Goal: Information Seeking & Learning: Learn about a topic

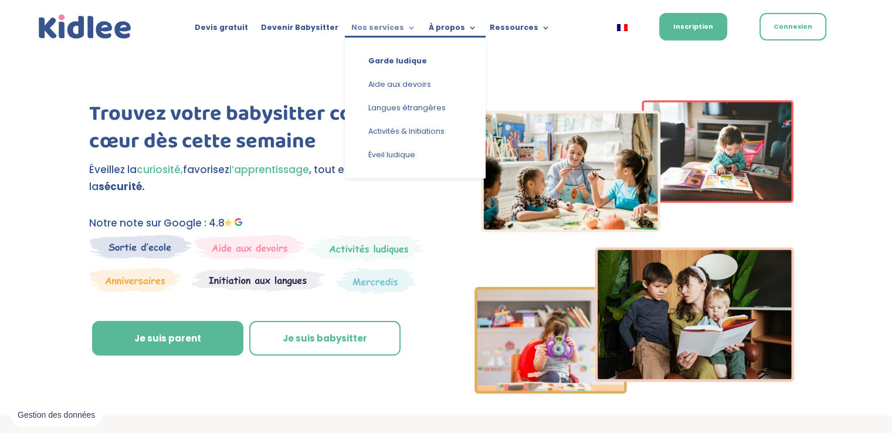
click at [389, 29] on link "Nos services" at bounding box center [383, 29] width 64 height 13
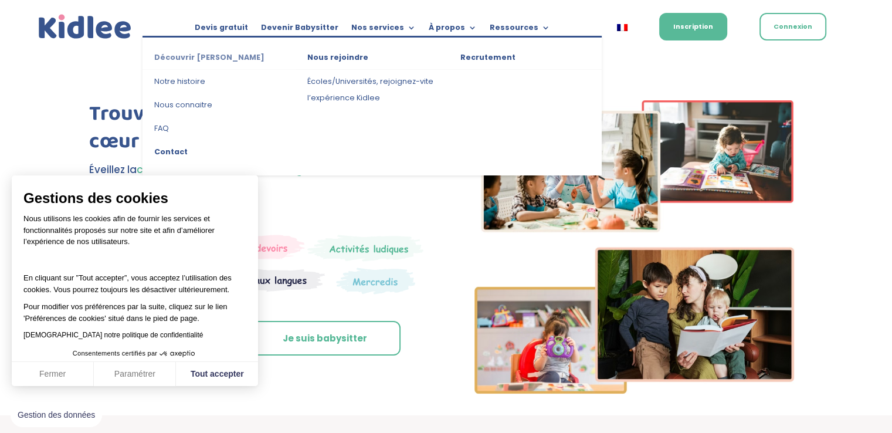
click at [192, 59] on link "Découvrir [PERSON_NAME]" at bounding box center [218, 59] width 153 height 21
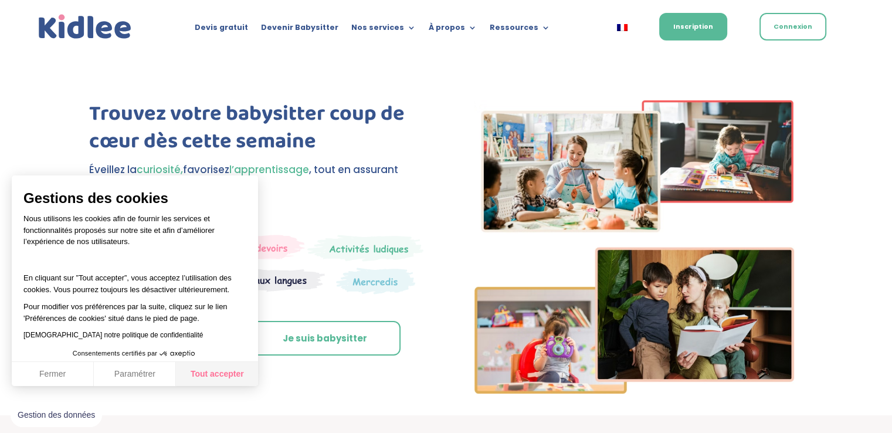
click at [224, 372] on button "Tout accepter" at bounding box center [217, 374] width 82 height 25
checkbox input "true"
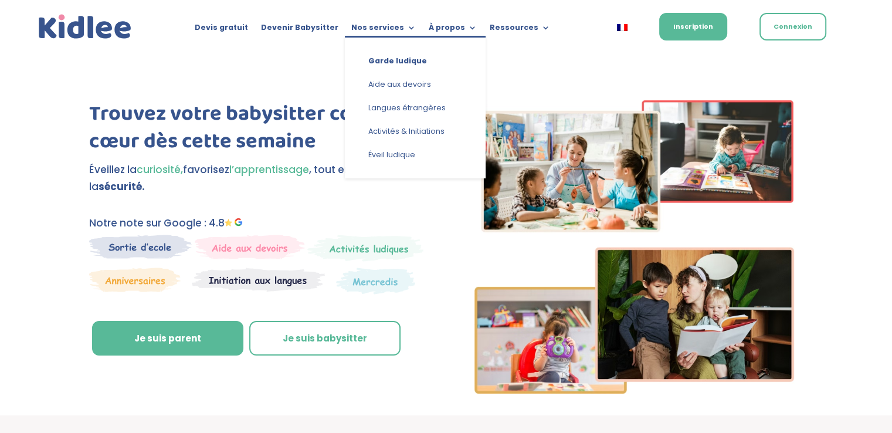
click at [349, 28] on li "Nos services Garde ludique Aide aux devoirs Langues étrangères Activités & Init…" at bounding box center [383, 29] width 77 height 13
click at [396, 50] on link "Garde ludique" at bounding box center [414, 60] width 117 height 23
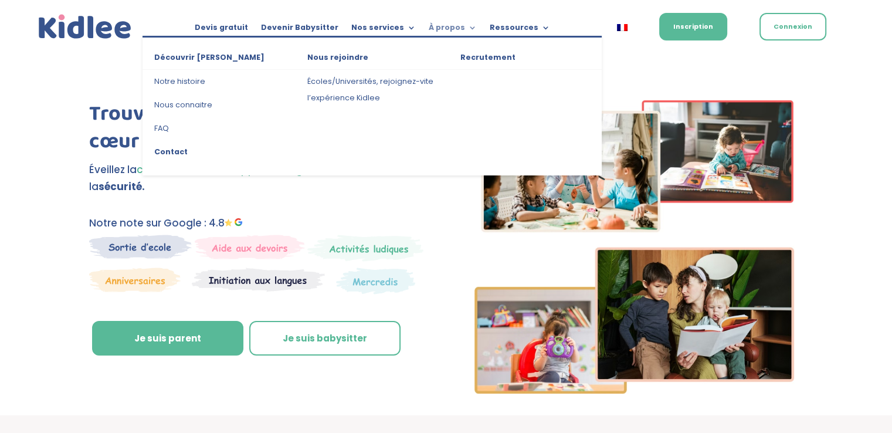
click at [445, 26] on link "À propos" at bounding box center [452, 29] width 48 height 13
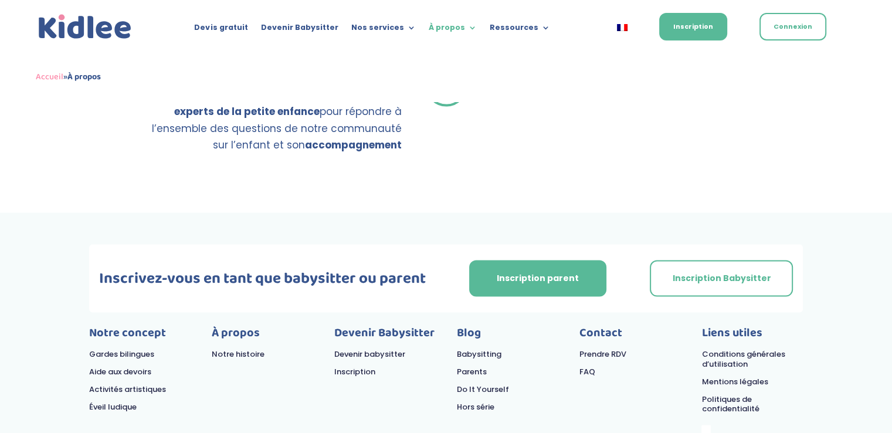
scroll to position [2203, 0]
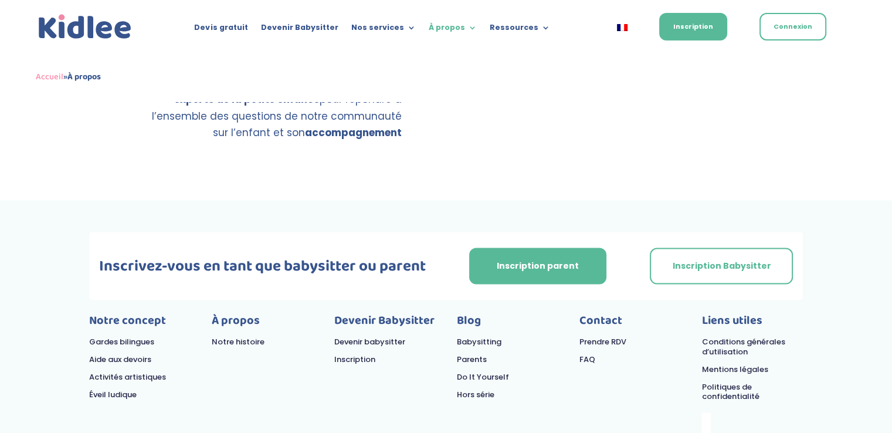
click at [707, 335] on link "Conditions générales d’utilisation" at bounding box center [742, 345] width 83 height 21
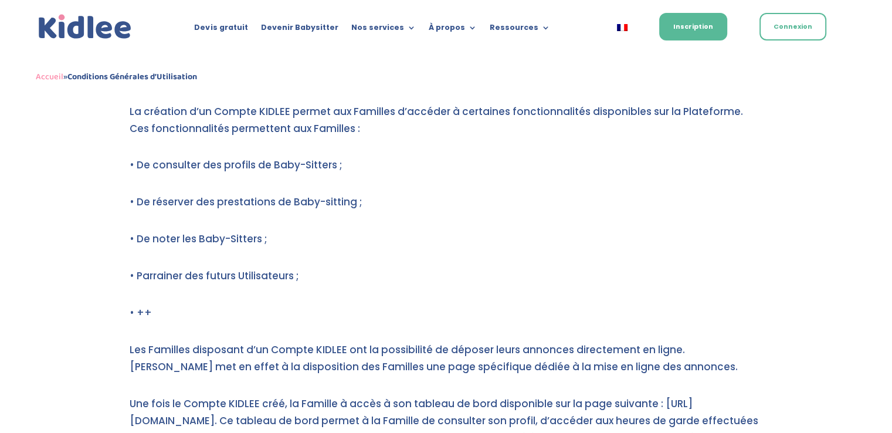
scroll to position [3298, 0]
